Goal: Communication & Community: Ask a question

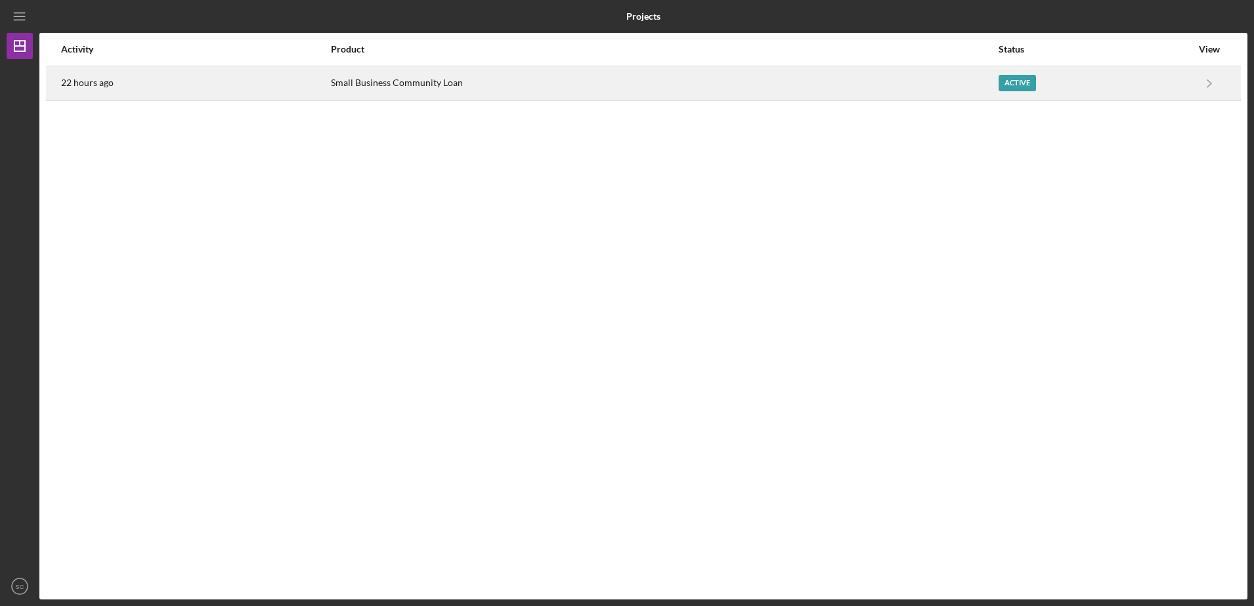
click at [1077, 87] on div "Active" at bounding box center [1095, 83] width 193 height 33
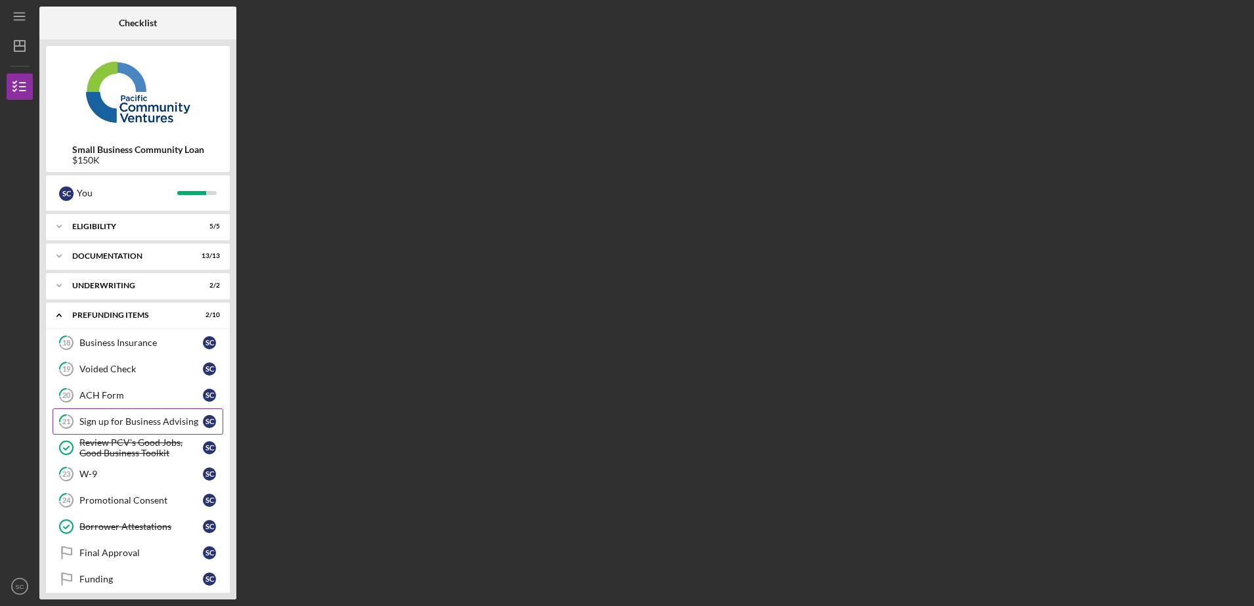
click at [131, 422] on div "Sign up for Business Advising" at bounding box center [140, 421] width 123 height 11
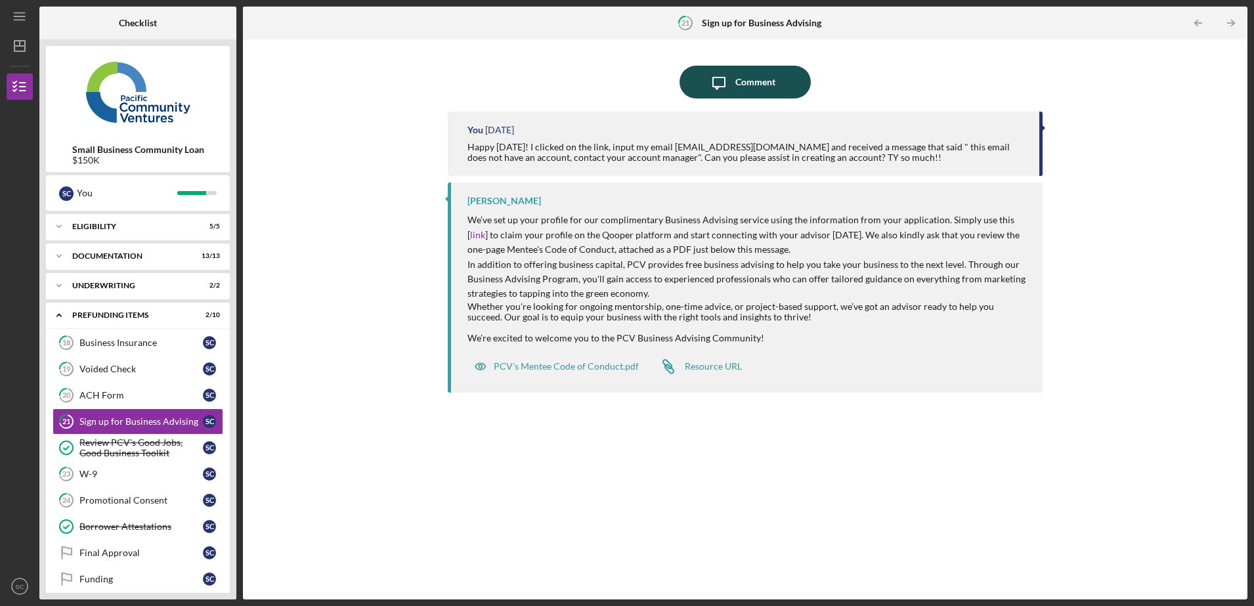
click at [705, 68] on icon "Icon/Message" at bounding box center [719, 82] width 33 height 33
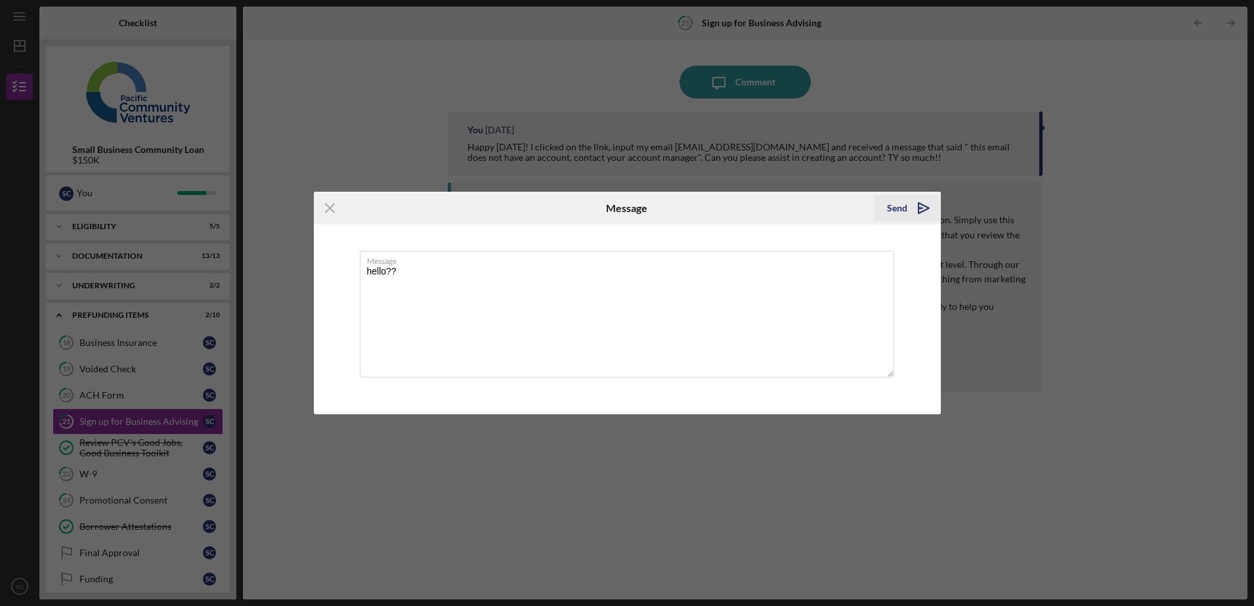
type textarea "hello??"
click at [920, 215] on icon "Icon/icon-invite-send" at bounding box center [923, 208] width 33 height 33
